Goal: Information Seeking & Learning: Learn about a topic

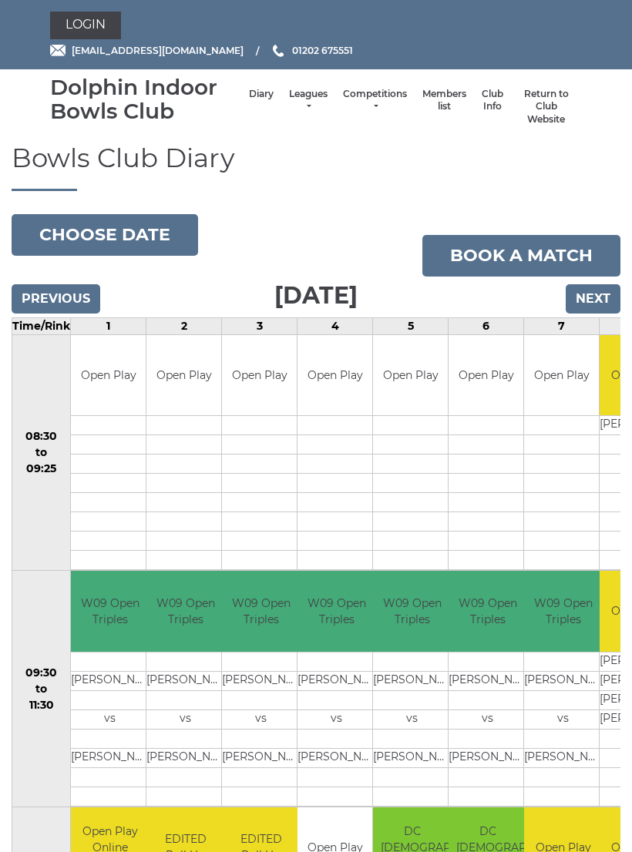
click at [295, 107] on link "Leagues" at bounding box center [308, 100] width 39 height 25
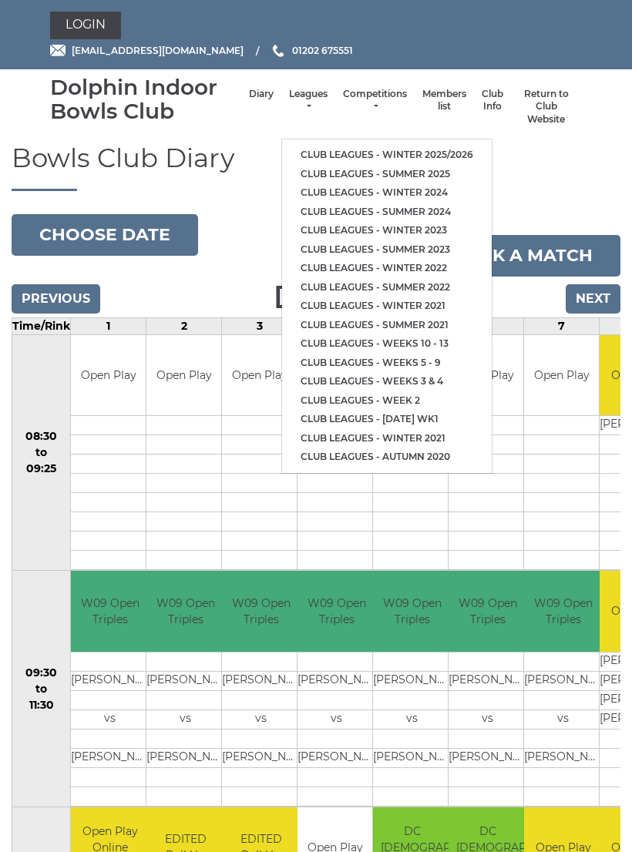
click at [386, 146] on link "Club leagues - Winter 2025/2026" at bounding box center [387, 155] width 210 height 19
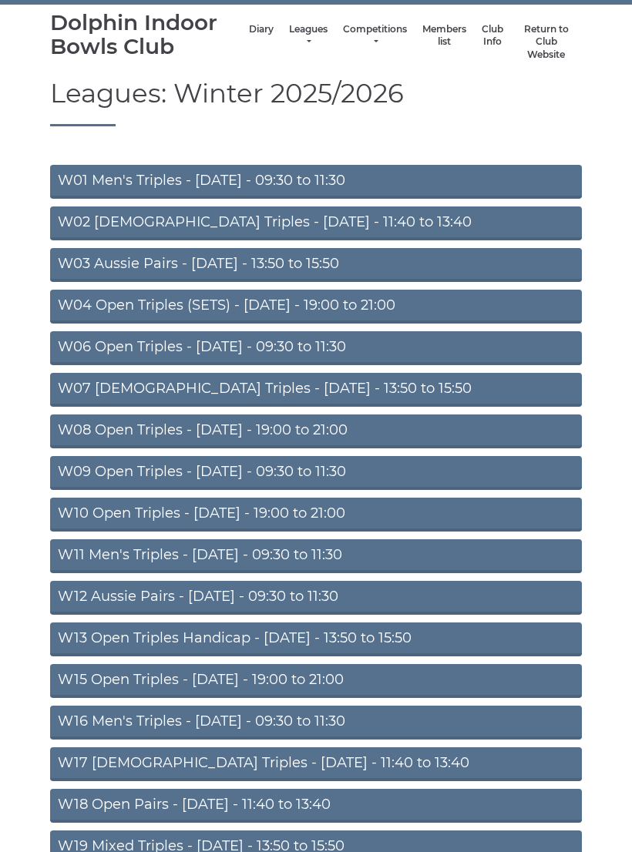
scroll to position [65, 0]
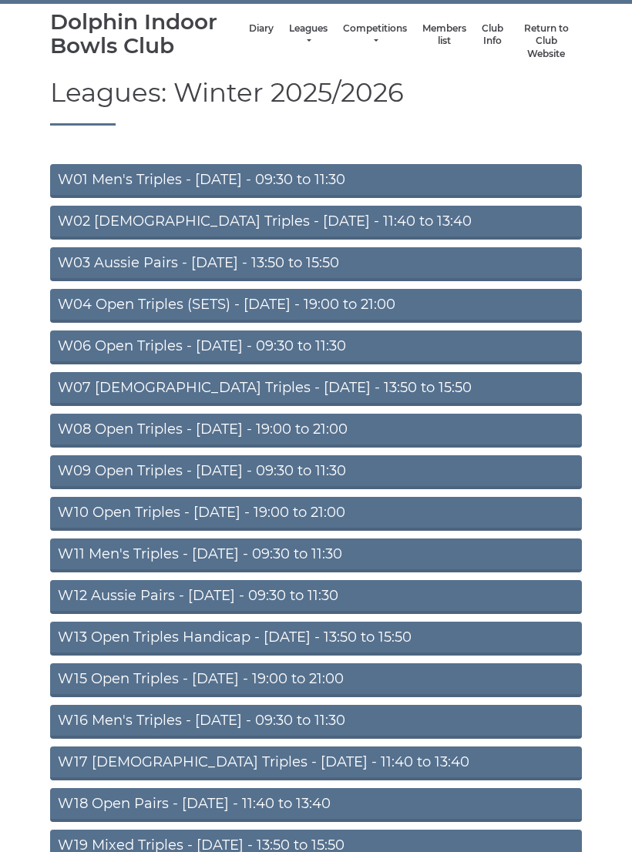
click at [398, 510] on link "W10 Open Triples - [DATE] - 19:00 to 21:00" at bounding box center [316, 515] width 532 height 34
